Goal: Use online tool/utility: Use online tool/utility

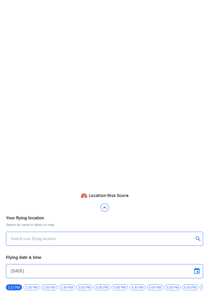
type input "Throttle Dopo"
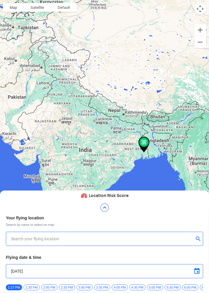
type input "42A, Hare Krishna Konar Rd, Beniapukur, Kolkata, West Bengal 700014, India"
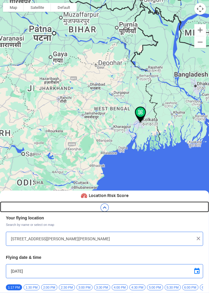
click at [105, 206] on img at bounding box center [104, 207] width 9 height 9
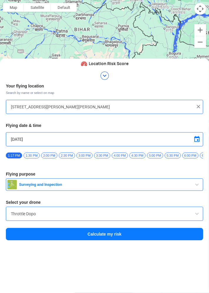
click at [195, 186] on span "button" at bounding box center [197, 184] width 7 height 7
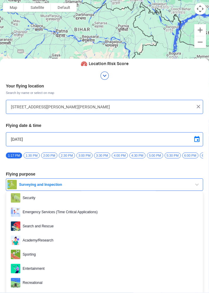
scroll to position [90, 0]
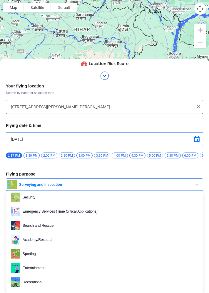
click at [34, 283] on span "Recreational" at bounding box center [109, 281] width 178 height 9
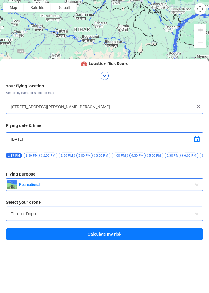
click at [191, 214] on input "Throttle Dopo" at bounding box center [105, 213] width 188 height 7
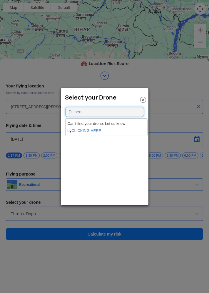
type input "Dji neo"
click at [84, 130] on link "CLICKING HERE" at bounding box center [87, 130] width 30 height 4
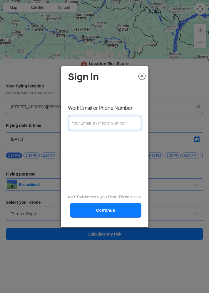
click at [117, 122] on input "text" at bounding box center [105, 123] width 73 height 14
click at [142, 75] on img at bounding box center [142, 76] width 7 height 7
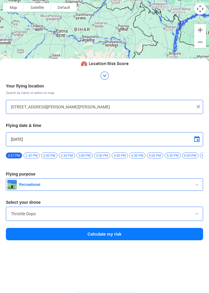
click at [119, 217] on input "Throttle Dopo" at bounding box center [105, 213] width 188 height 7
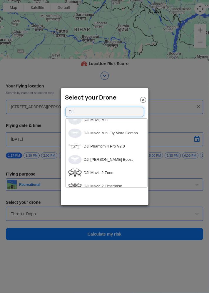
scroll to position [363, 0]
type input "Dji"
click at [100, 158] on li "DJI [PERSON_NAME] Boost" at bounding box center [107, 159] width 82 height 13
type input "DJI [PERSON_NAME] Boost"
type input "[object Object]"
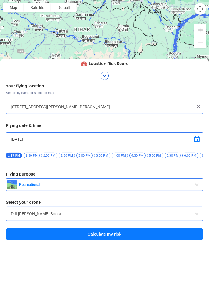
click at [155, 234] on button "Calculate my risk" at bounding box center [105, 234] width 198 height 12
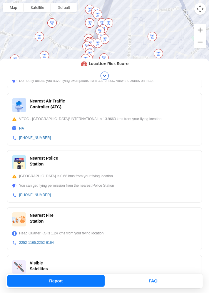
scroll to position [0, 0]
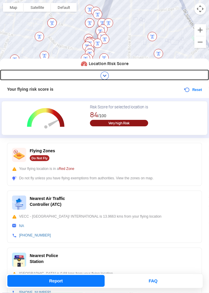
click at [104, 74] on img at bounding box center [104, 75] width 9 height 9
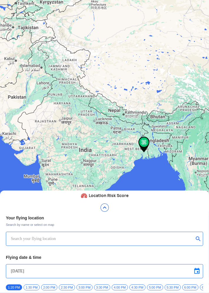
type input "[STREET_ADDRESS][PERSON_NAME][PERSON_NAME]"
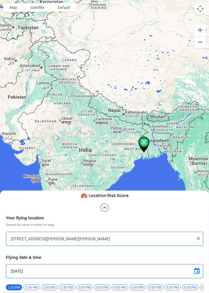
click at [198, 238] on img at bounding box center [199, 239] width 6 height 6
click at [75, 237] on input "text" at bounding box center [102, 238] width 183 height 7
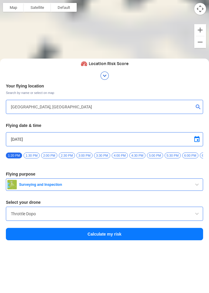
type input "[STREET_ADDRESS]"
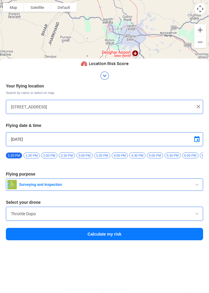
click at [198, 136] on span at bounding box center [197, 139] width 7 height 7
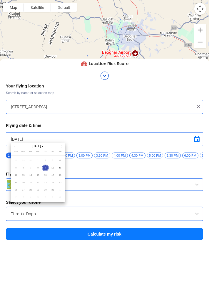
click at [46, 181] on span "23" at bounding box center [45, 182] width 7 height 7
click at [61, 166] on span "11" at bounding box center [60, 168] width 7 height 7
type input "[DATE]"
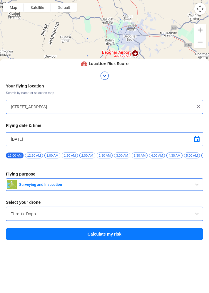
click at [194, 186] on span "button" at bounding box center [197, 184] width 7 height 7
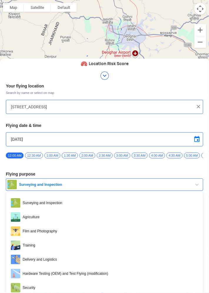
scroll to position [90, 0]
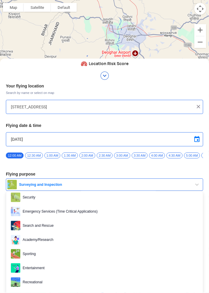
click at [37, 281] on span "Recreational" at bounding box center [109, 281] width 178 height 9
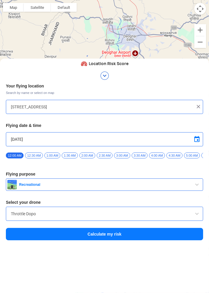
click at [191, 217] on input "Throttle Dopo" at bounding box center [105, 213] width 188 height 7
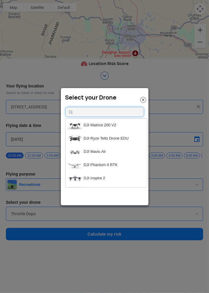
type input "Dji"
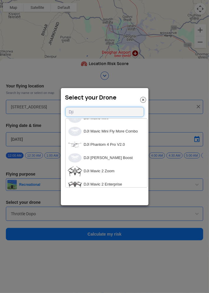
scroll to position [367, 0]
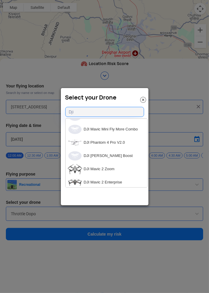
click at [102, 156] on li "DJI [PERSON_NAME] Boost" at bounding box center [107, 155] width 82 height 13
type input "DJI [PERSON_NAME] Boost"
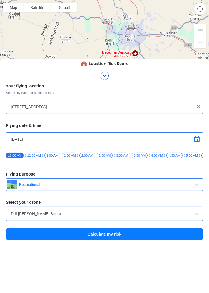
click at [158, 235] on button "Calculate my risk" at bounding box center [105, 234] width 198 height 12
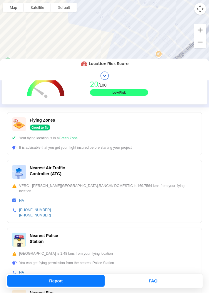
scroll to position [0, 0]
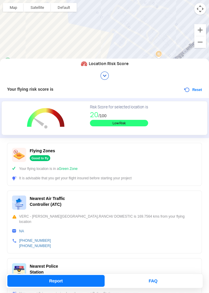
click at [124, 123] on div "Low Risk" at bounding box center [119, 123] width 58 height 6
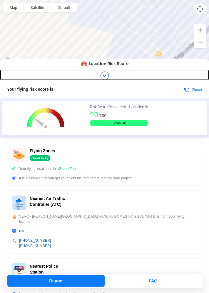
click at [108, 73] on img at bounding box center [104, 75] width 9 height 9
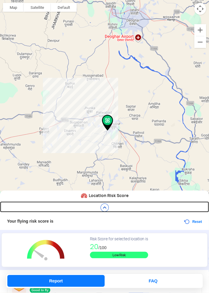
click at [104, 206] on img at bounding box center [104, 207] width 9 height 9
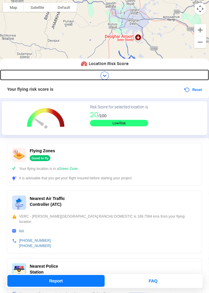
click at [100, 76] on img at bounding box center [104, 75] width 9 height 9
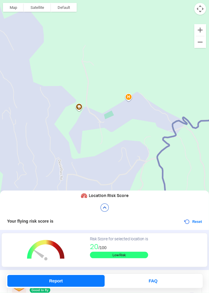
click at [79, 117] on div at bounding box center [104, 146] width 209 height 293
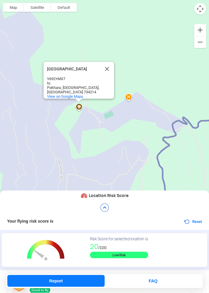
click at [80, 117] on div "[GEOGRAPHIC_DATA] V692+MX7 to [GEOGRAPHIC_DATA] View on Google Maps" at bounding box center [104, 146] width 209 height 293
click at [105, 74] on button "Close" at bounding box center [107, 69] width 14 height 14
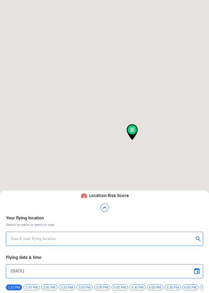
type input "Aquila X2"
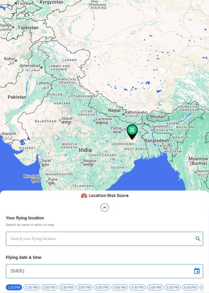
type input "[STREET_ADDRESS]"
click at [103, 236] on input "[STREET_ADDRESS]" at bounding box center [102, 238] width 183 height 7
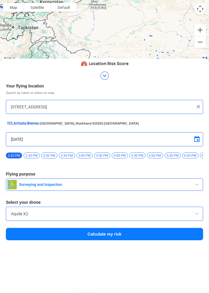
click at [197, 108] on img at bounding box center [199, 107] width 6 height 6
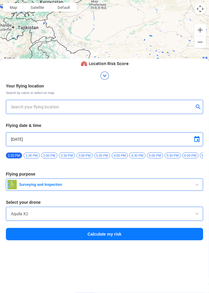
click at [102, 107] on input "text" at bounding box center [102, 106] width 183 height 7
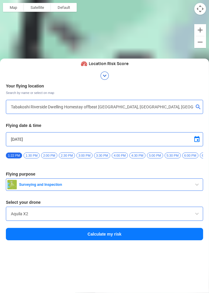
type input "Gopal Dhara Tea Garden, West Bengal 734214, India"
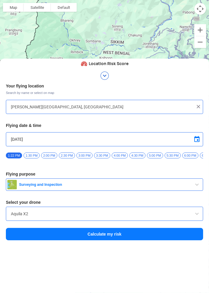
click at [120, 184] on button "Surveying and Inspection" at bounding box center [105, 184] width 198 height 12
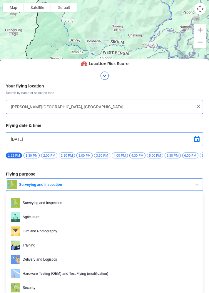
scroll to position [90, 0]
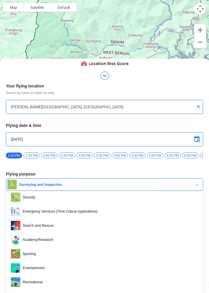
click at [47, 283] on span "Recreational" at bounding box center [109, 281] width 178 height 9
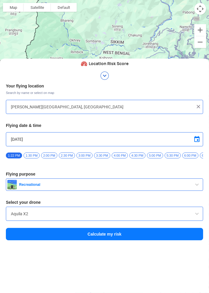
click at [146, 217] on input "Aquila X2" at bounding box center [105, 213] width 188 height 7
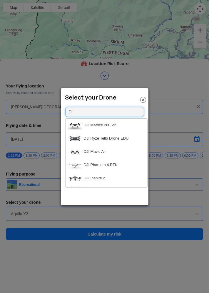
type input "Dji"
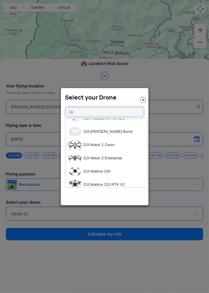
scroll to position [390, 0]
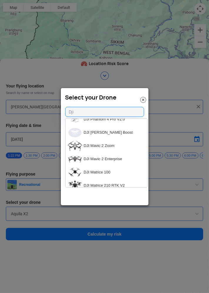
click at [101, 133] on li "DJI [PERSON_NAME] Boost" at bounding box center [107, 132] width 82 height 13
type input "DJI [PERSON_NAME] Boost"
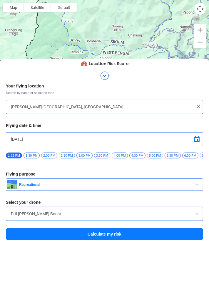
click at [165, 239] on button "Calculate my risk" at bounding box center [105, 234] width 198 height 12
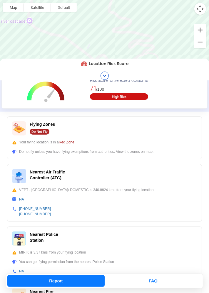
scroll to position [26, 0]
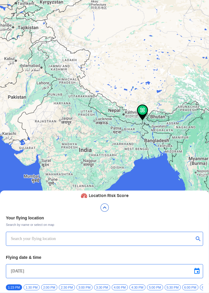
type input "[PERSON_NAME][GEOGRAPHIC_DATA], [GEOGRAPHIC_DATA]"
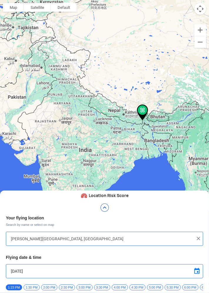
click at [196, 238] on img at bounding box center [199, 239] width 6 height 6
click at [95, 237] on input "text" at bounding box center [102, 238] width 183 height 7
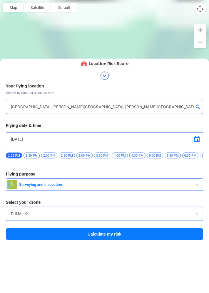
type input "72, SN Banerjee Road, Maula Ali, Taltala, Kolkata, West Bengal 700014, India"
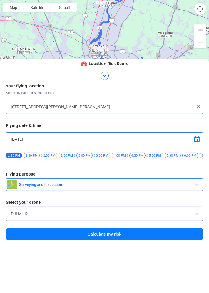
click at [196, 185] on span "button" at bounding box center [197, 184] width 7 height 7
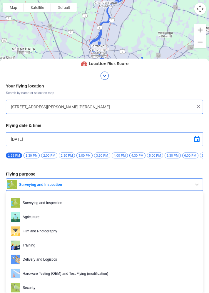
scroll to position [90, 0]
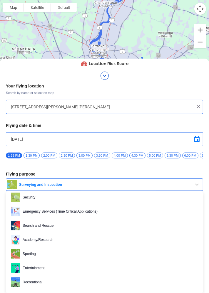
click at [43, 283] on span "Recreational" at bounding box center [109, 281] width 178 height 9
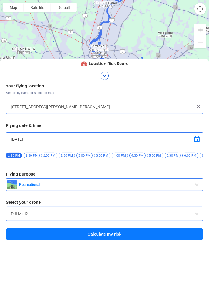
click at [158, 215] on input "DJI Mini2" at bounding box center [105, 213] width 188 height 7
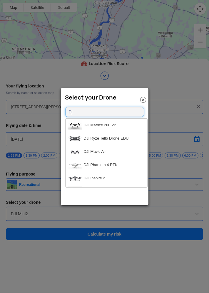
type input "Dji"
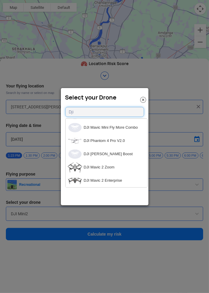
scroll to position [373, 0]
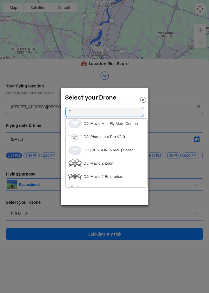
click at [99, 150] on li "DJI [PERSON_NAME] Boost" at bounding box center [107, 150] width 82 height 13
type input "DJI [PERSON_NAME] Boost"
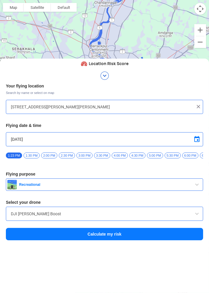
click at [173, 237] on button "Calculate my risk" at bounding box center [105, 234] width 198 height 12
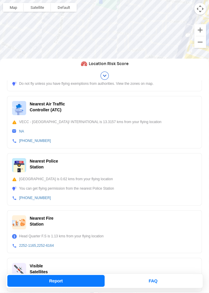
scroll to position [97, 0]
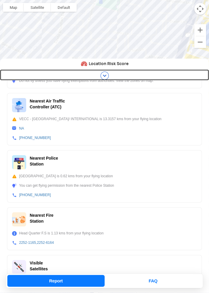
click at [105, 77] on img at bounding box center [104, 75] width 9 height 9
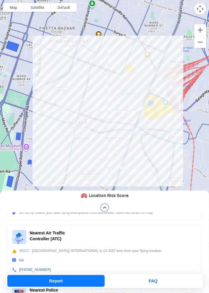
click at [122, 168] on div at bounding box center [104, 146] width 209 height 293
